Goal: Task Accomplishment & Management: Complete application form

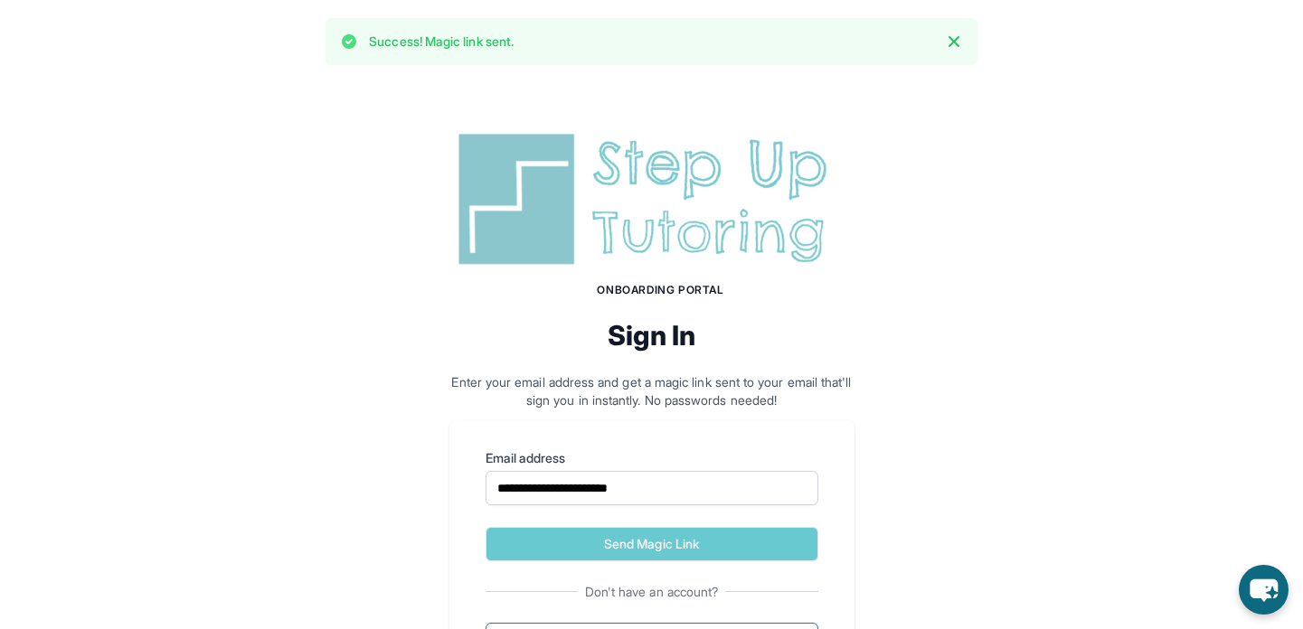
scroll to position [100, 0]
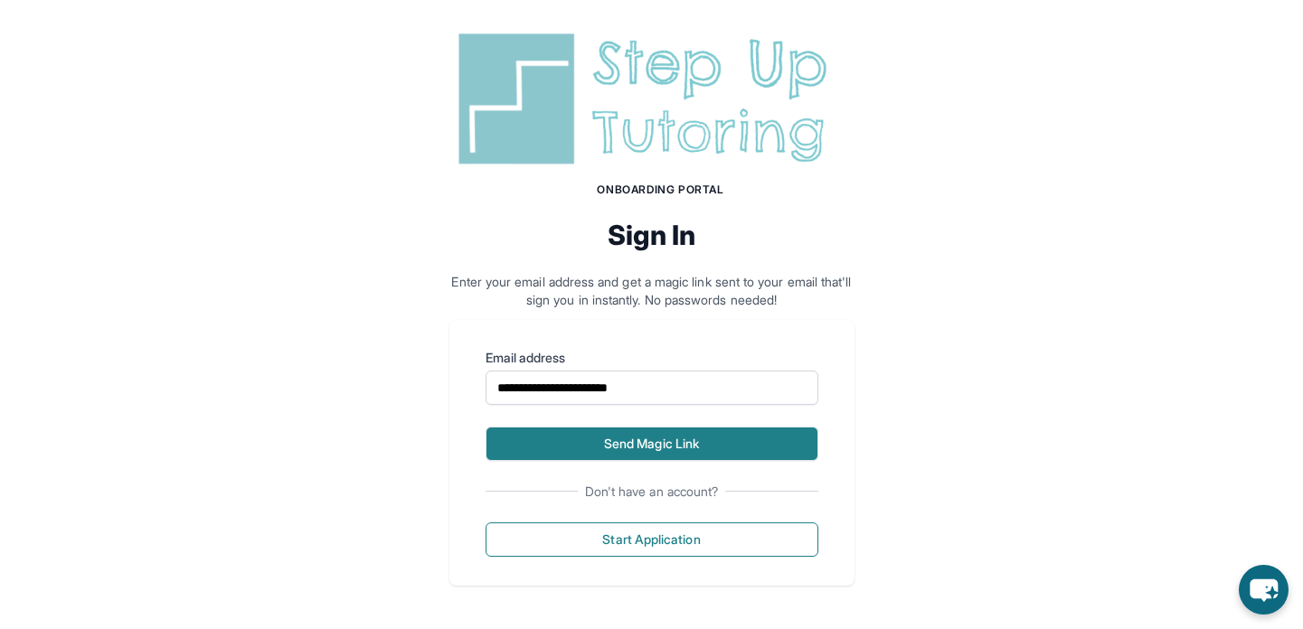
click at [584, 445] on button "Send Magic Link" at bounding box center [652, 444] width 333 height 34
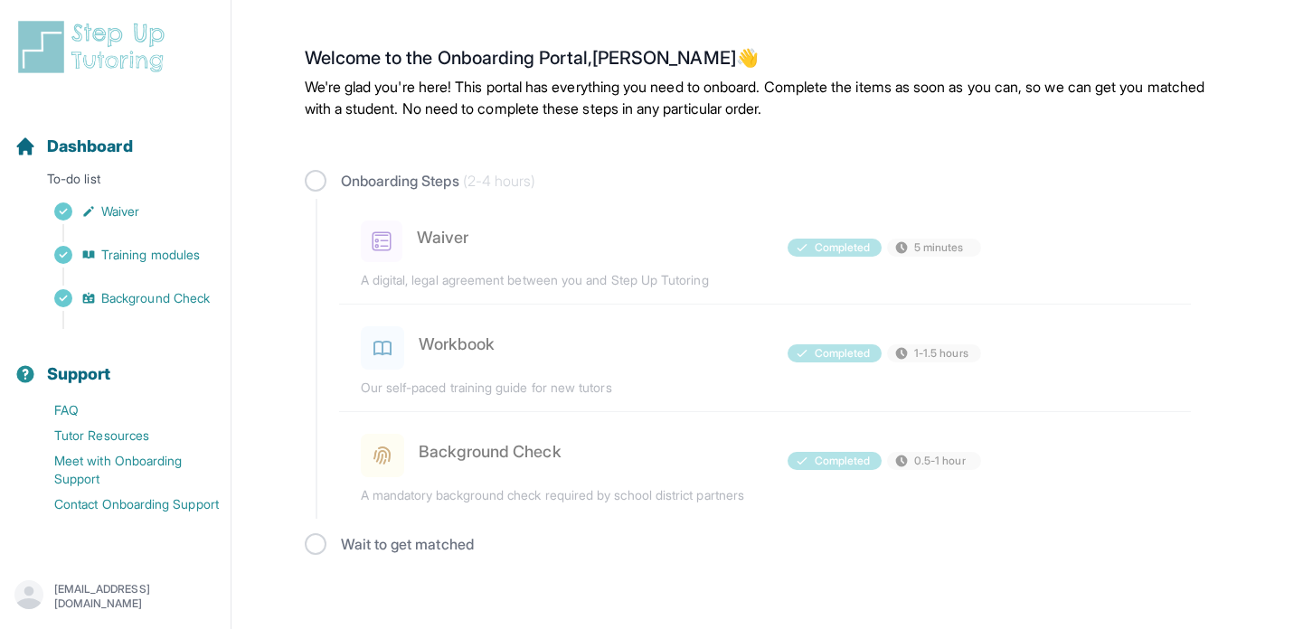
click at [460, 269] on div "Onboarding Steps (2-4 hours) Waiver Completed 5 minutes A digital, legal agreem…" at bounding box center [748, 352] width 887 height 364
click at [788, 303] on div "Onboarding Steps (2-4 hours) Waiver Completed 5 minutes A digital, legal agreem…" at bounding box center [748, 352] width 887 height 364
click at [144, 297] on span "Background Check" at bounding box center [155, 298] width 109 height 18
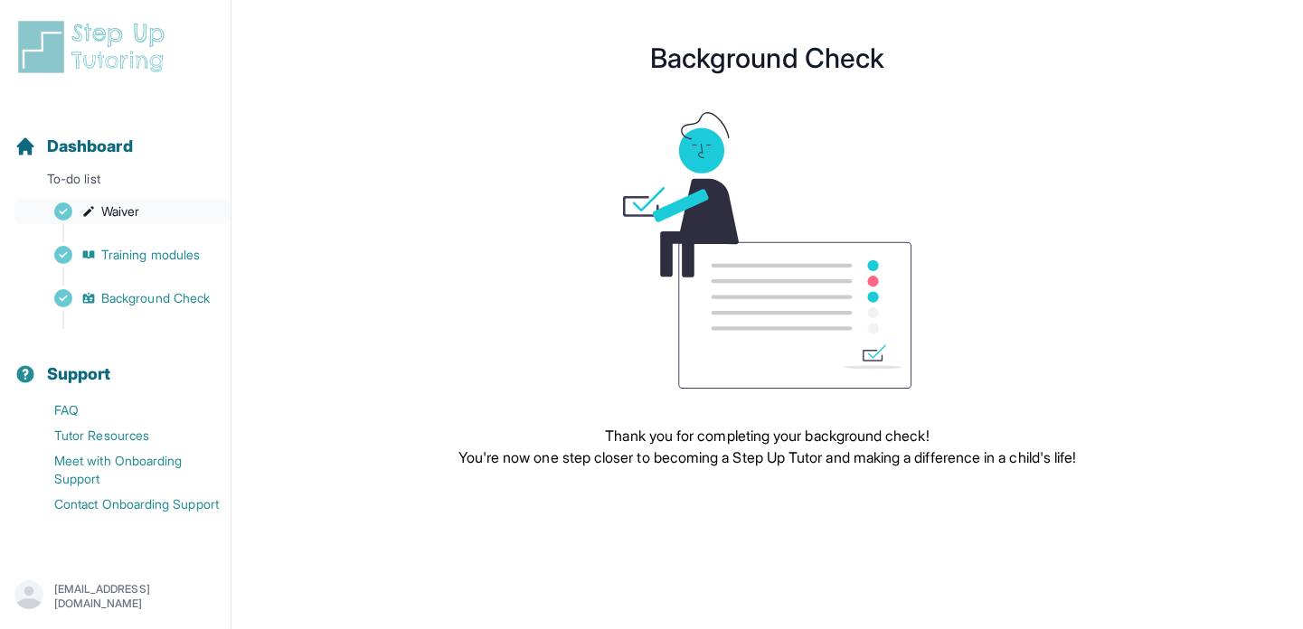
click at [126, 220] on span "Waiver" at bounding box center [120, 212] width 38 height 18
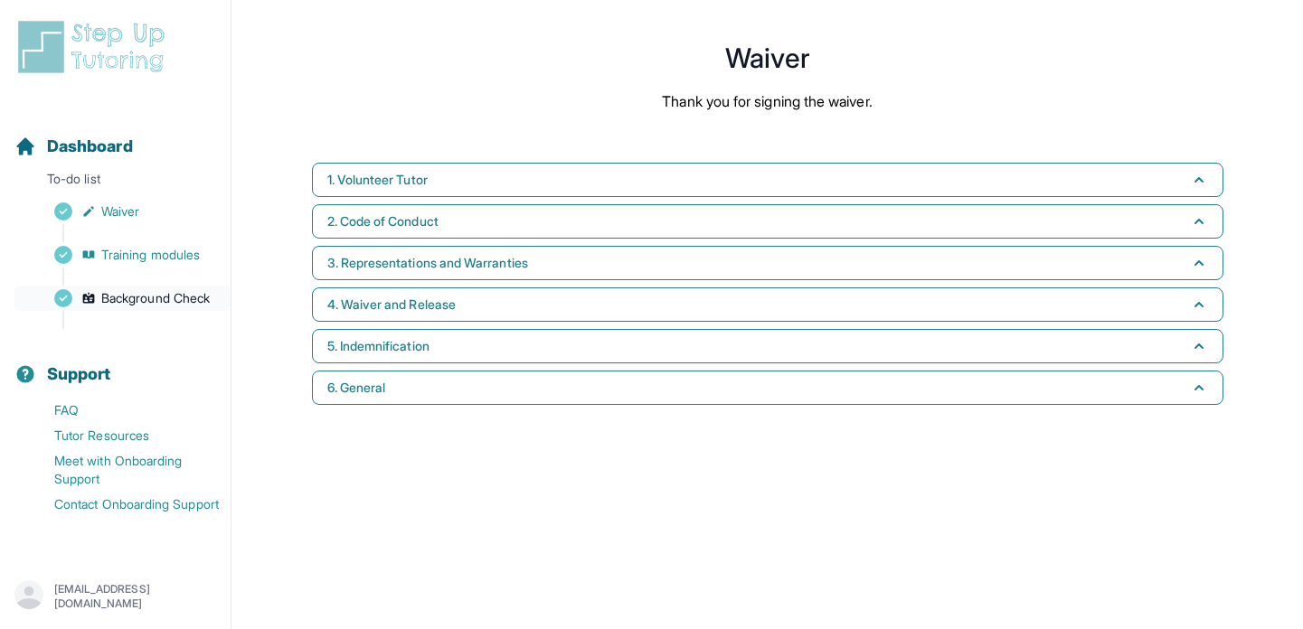
click at [179, 297] on span "Background Check" at bounding box center [155, 298] width 109 height 18
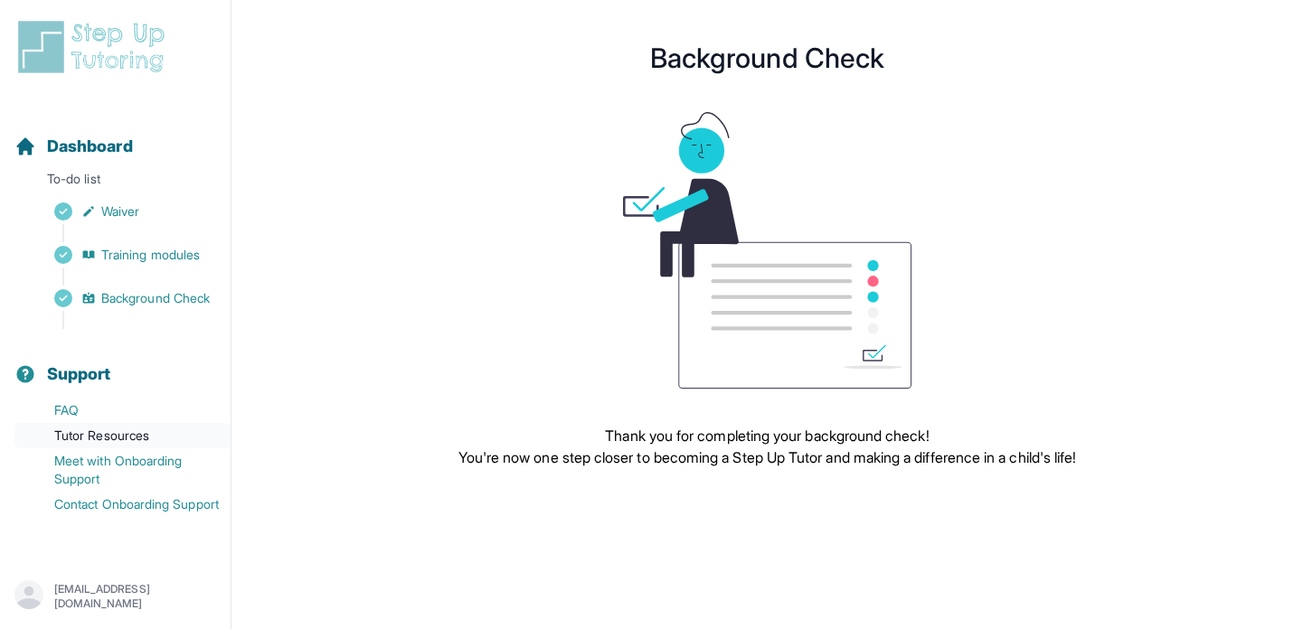
click at [114, 429] on link "Tutor Resources" at bounding box center [122, 435] width 216 height 25
